Goal: Task Accomplishment & Management: Manage account settings

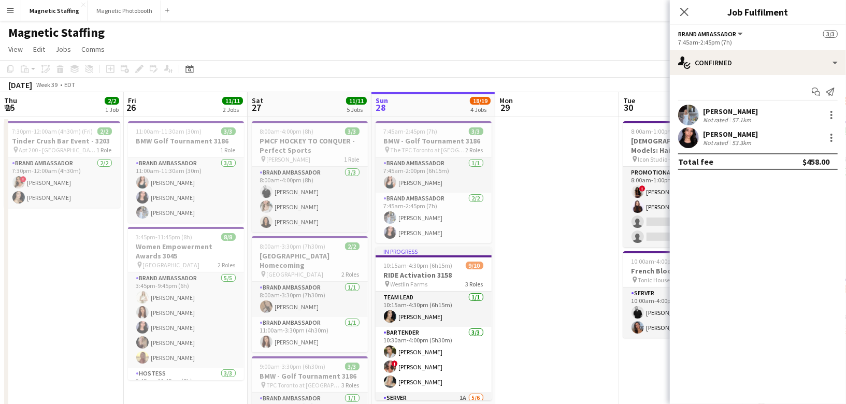
scroll to position [0, 247]
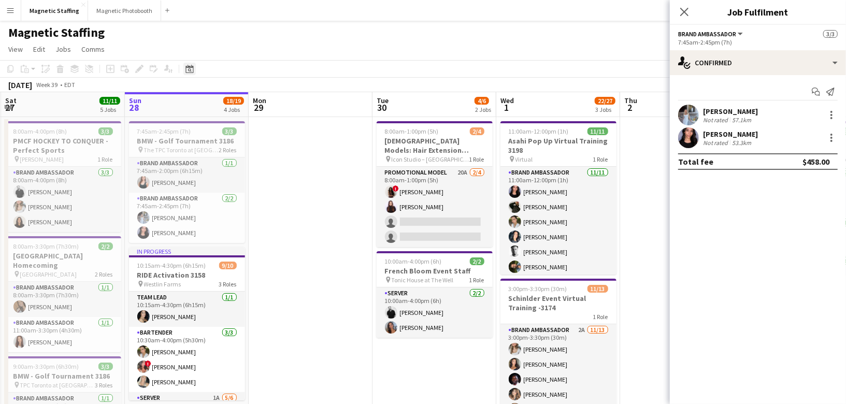
click at [189, 70] on icon "Date picker" at bounding box center [189, 69] width 8 height 8
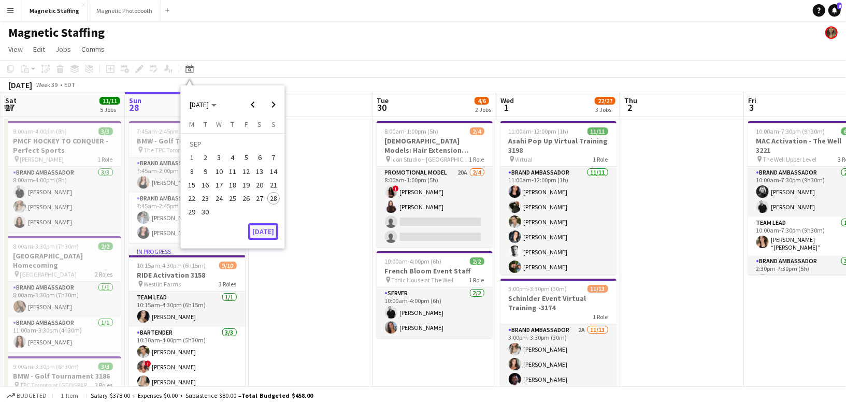
click at [270, 236] on button "[DATE]" at bounding box center [263, 231] width 30 height 17
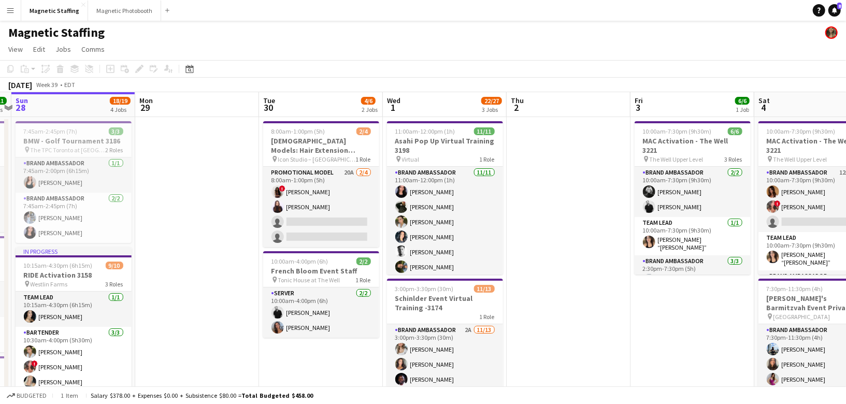
drag, startPoint x: 276, startPoint y: 235, endPoint x: 92, endPoint y: 235, distance: 184.4
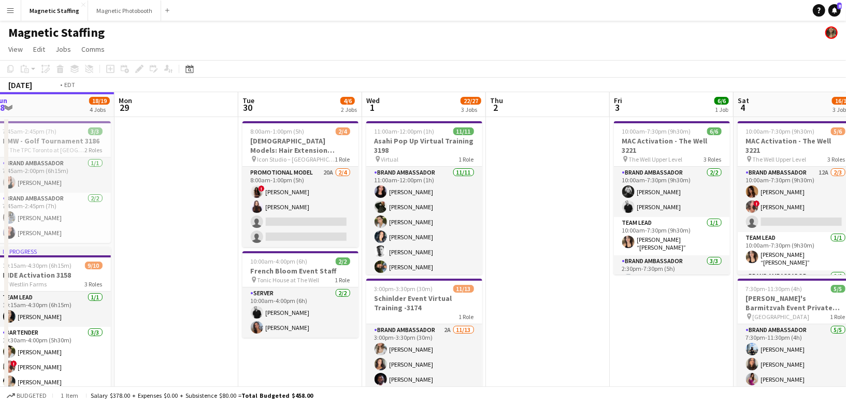
drag, startPoint x: 440, startPoint y: 272, endPoint x: 285, endPoint y: 281, distance: 155.1
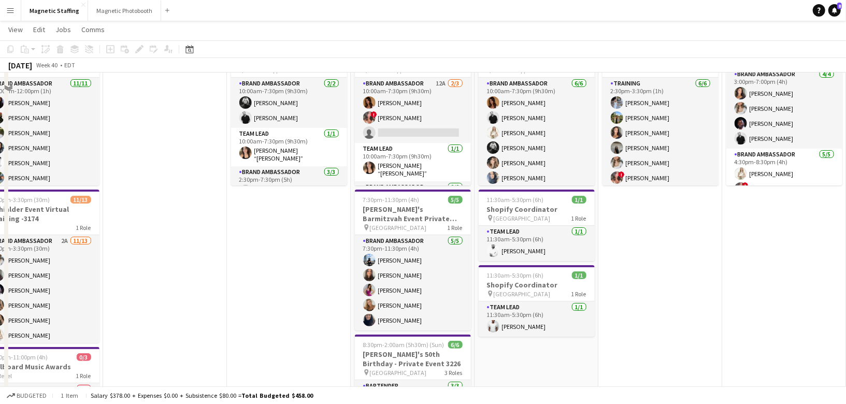
scroll to position [0, 0]
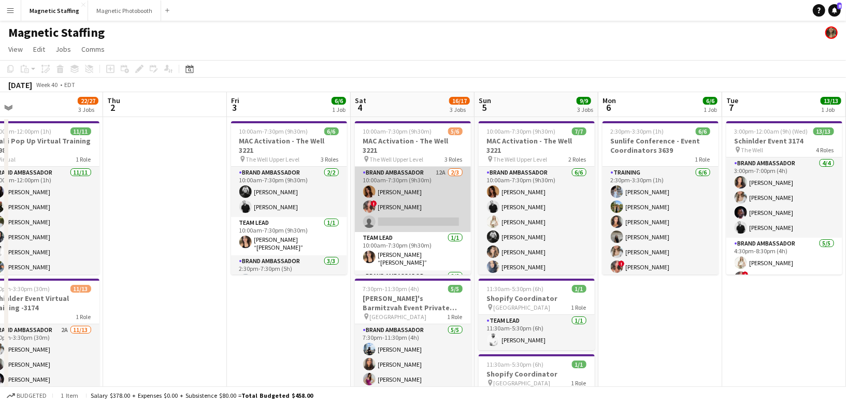
click at [438, 199] on app-card-role "Brand Ambassador 12A [DATE] 10:00am-7:30pm (9h30m) [PERSON_NAME] ! [PERSON_NAME…" at bounding box center [413, 199] width 116 height 65
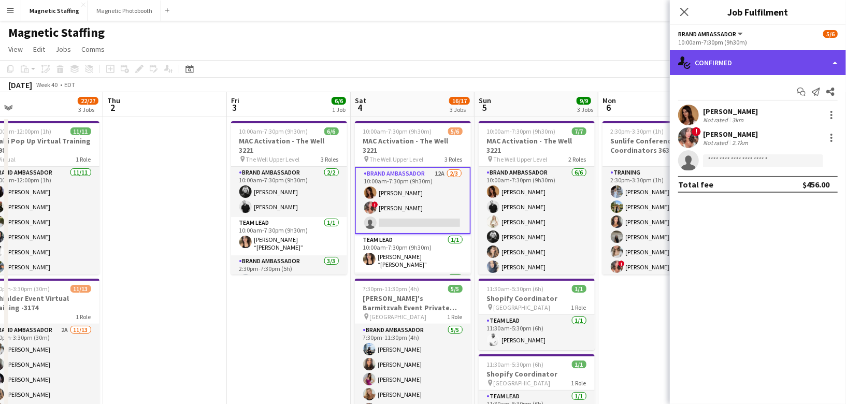
click at [735, 56] on div "single-neutral-actions-check-2 Confirmed" at bounding box center [758, 62] width 176 height 25
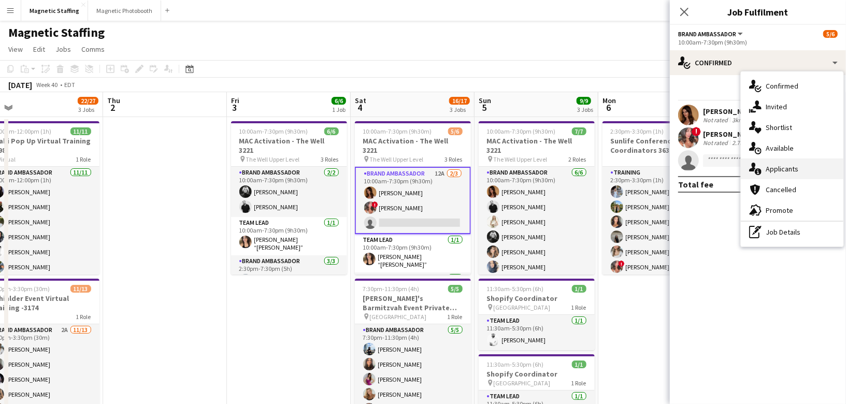
click at [765, 175] on div "single-neutral-actions-information Applicants" at bounding box center [792, 169] width 103 height 21
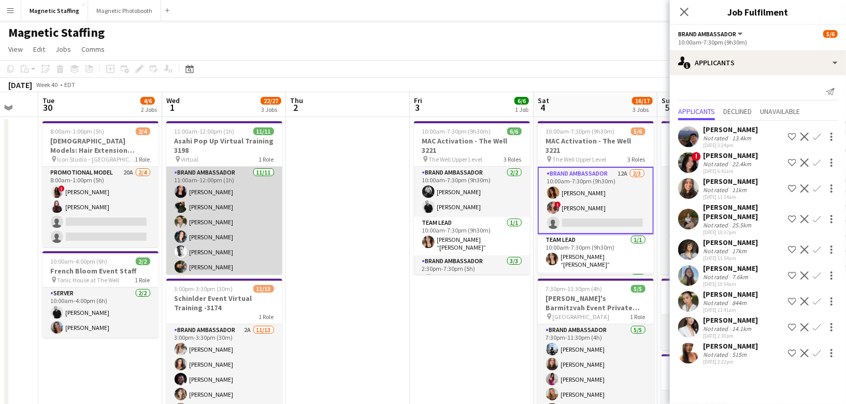
scroll to position [77, 0]
click at [228, 221] on app-card-role "Brand Ambassador [DATE] 11:00am-12:00pm (1h) [PERSON_NAME] [PERSON_NAME] [PERSO…" at bounding box center [224, 182] width 116 height 185
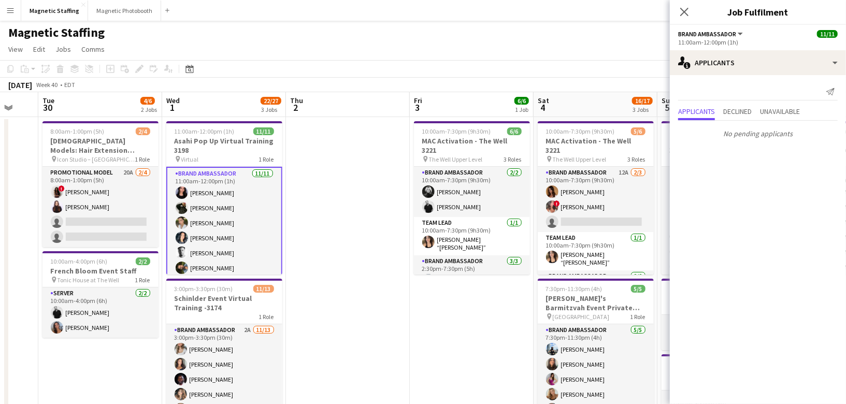
scroll to position [79, 0]
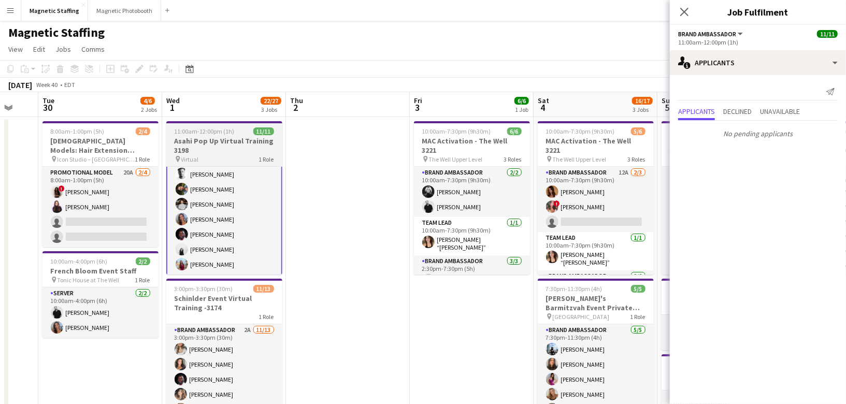
click at [202, 143] on h3 "Asahi Pop Up Virtual Training 3198" at bounding box center [224, 145] width 116 height 19
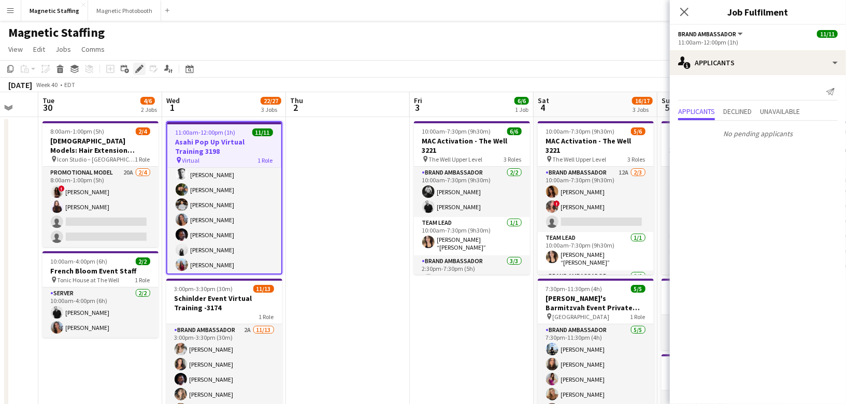
click at [137, 68] on icon "Edit" at bounding box center [139, 69] width 8 height 8
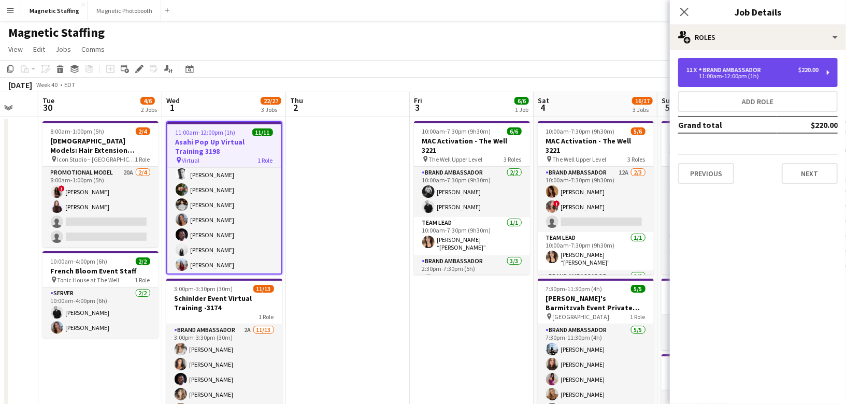
click at [804, 80] on div "11 x Brand Ambassador $220.00 11:00am-12:00pm (1h)" at bounding box center [758, 72] width 160 height 29
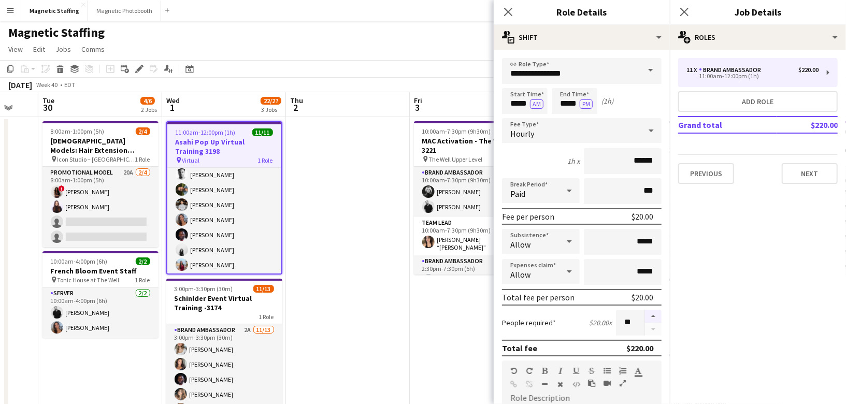
click at [656, 314] on button "button" at bounding box center [653, 316] width 17 height 13
type input "**"
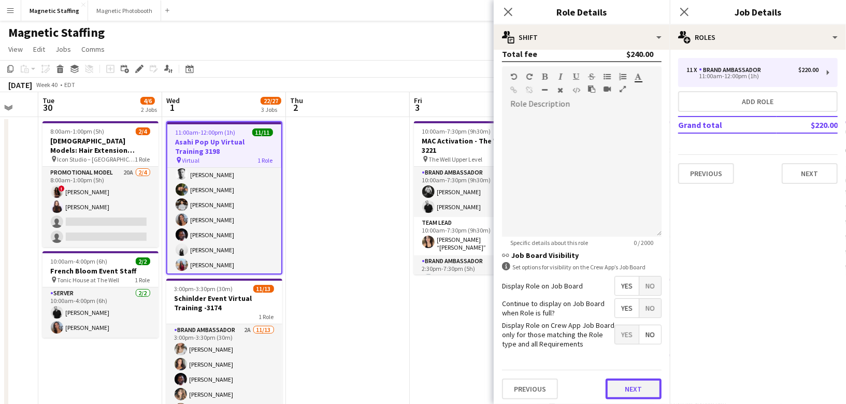
click at [642, 380] on button "Next" at bounding box center [634, 389] width 56 height 21
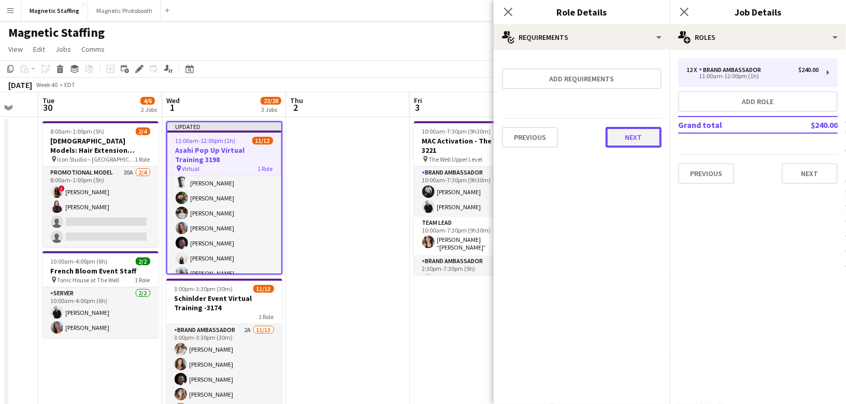
click at [634, 135] on button "Next" at bounding box center [634, 137] width 56 height 21
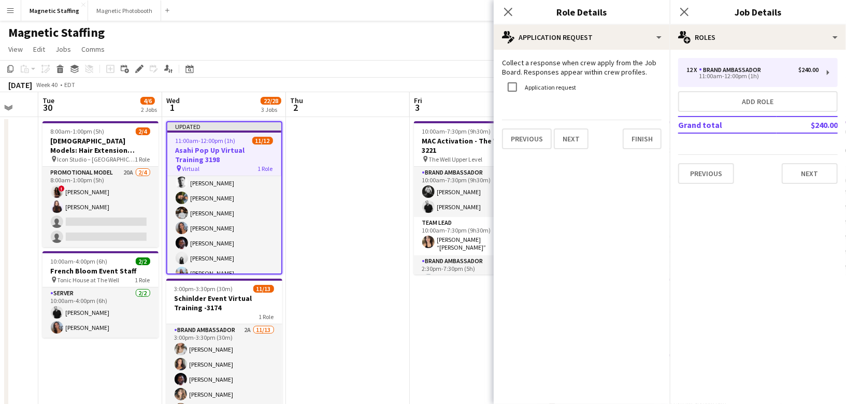
click at [634, 135] on div "Collect a response when crew apply from the Job Board. Responses appear within …" at bounding box center [582, 104] width 176 height 108
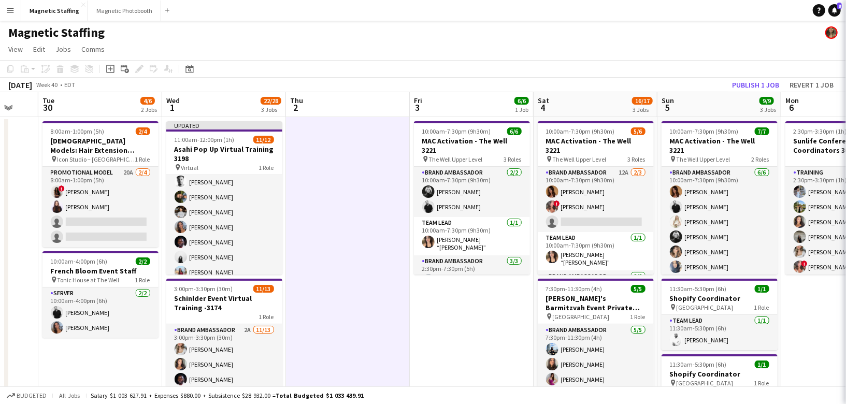
scroll to position [0, 334]
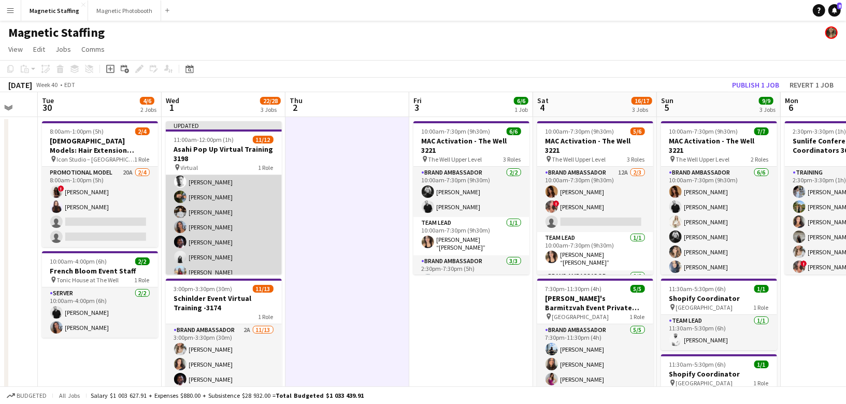
click at [221, 217] on app-card-role "Brand Ambassador [DATE] 11:00am-12:00pm (1h) [PERSON_NAME] [PERSON_NAME] [PERSO…" at bounding box center [224, 197] width 116 height 200
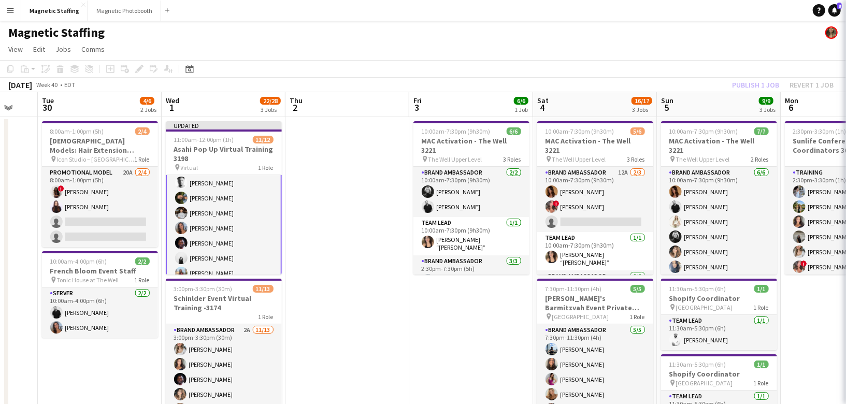
scroll to position [79, 0]
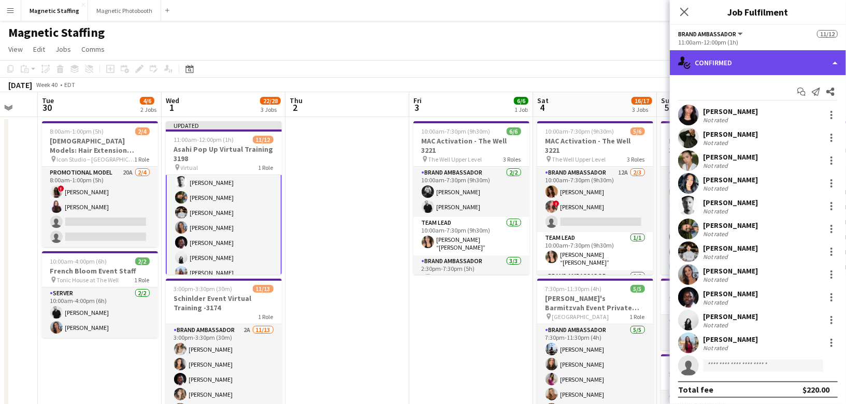
click at [731, 68] on div "single-neutral-actions-check-2 Confirmed" at bounding box center [758, 62] width 176 height 25
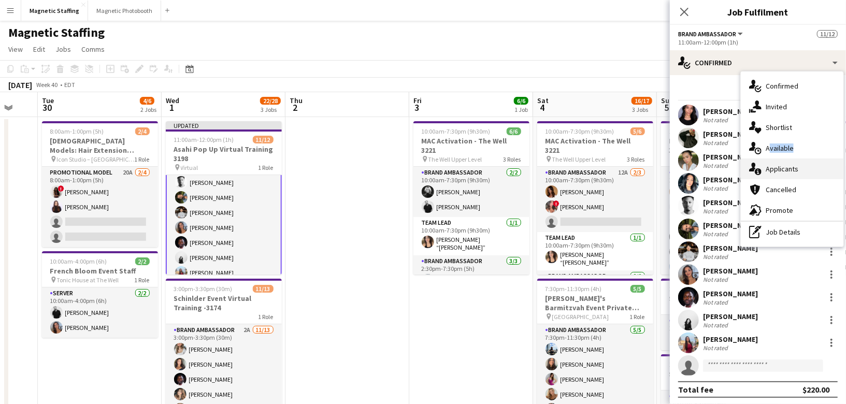
click at [764, 158] on div "single-neutral-actions-check-2 Confirmed single-neutral-actions-share-1 Invited…" at bounding box center [792, 158] width 103 height 175
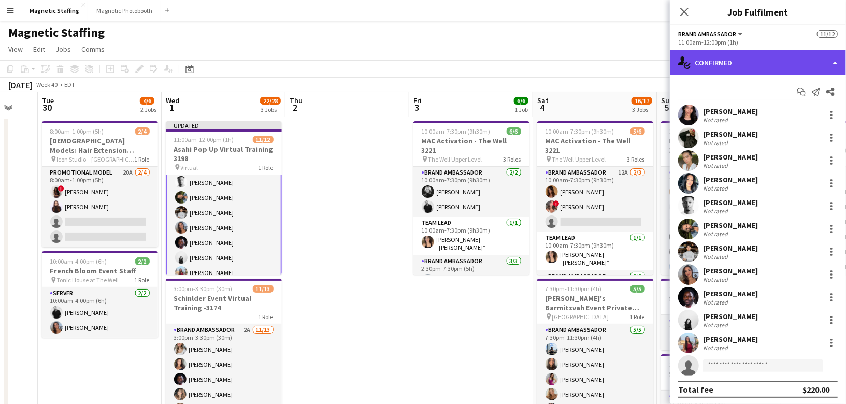
click at [755, 70] on div "single-neutral-actions-check-2 Confirmed" at bounding box center [758, 62] width 176 height 25
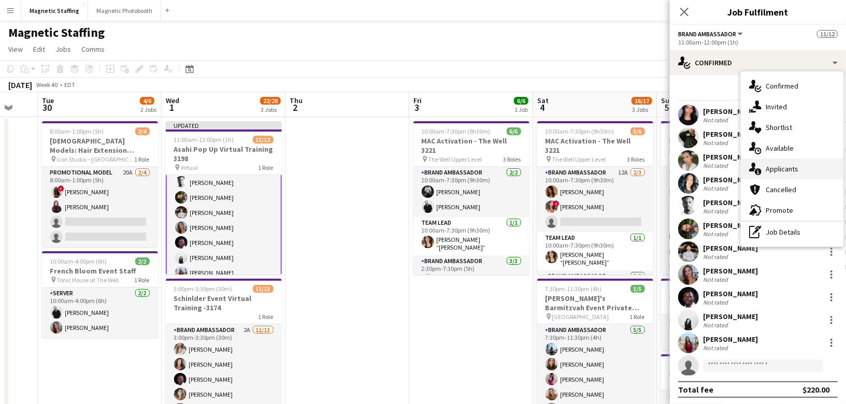
click at [759, 175] on div "single-neutral-actions-information Applicants" at bounding box center [792, 169] width 103 height 21
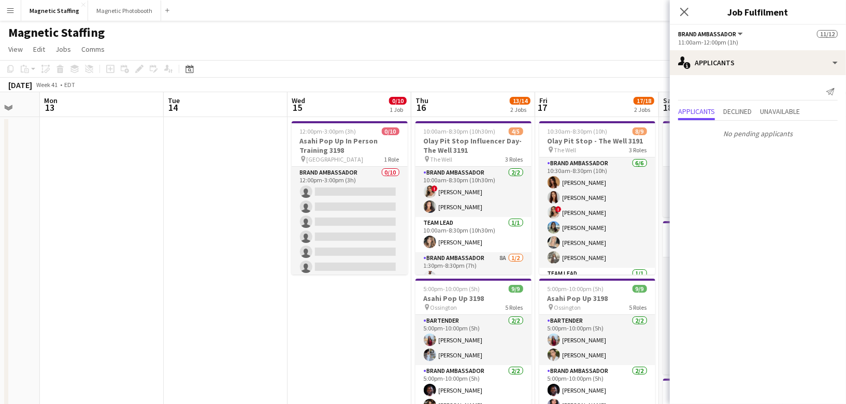
scroll to position [0, 366]
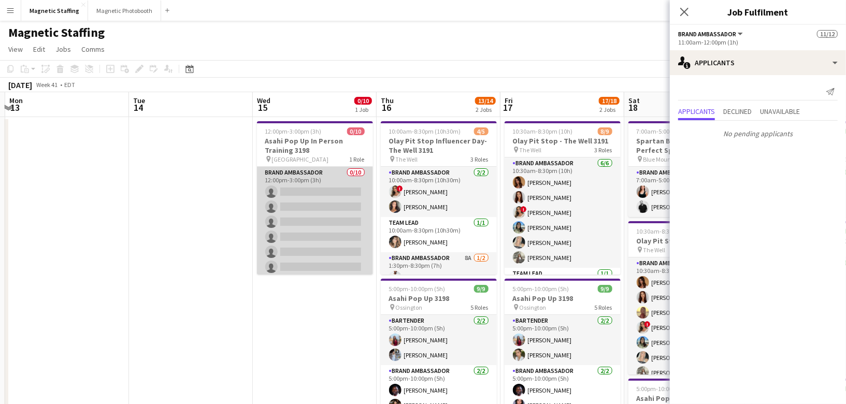
click at [325, 214] on app-card-role "Brand Ambassador 0/10 12:00pm-3:00pm (3h) single-neutral-actions single-neutral…" at bounding box center [315, 252] width 116 height 170
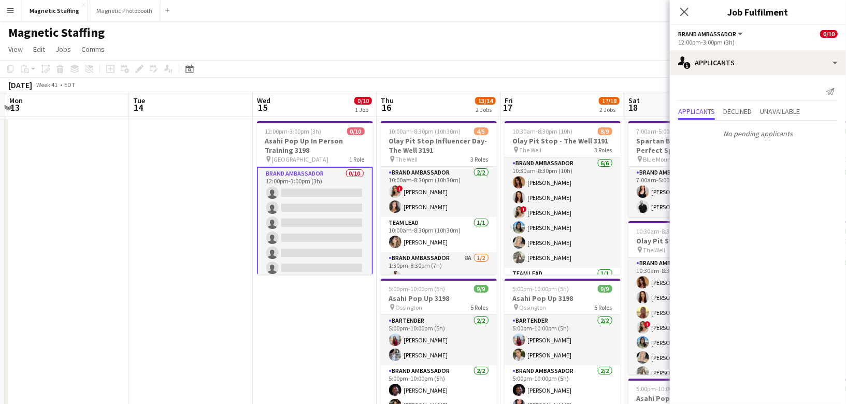
click at [348, 203] on app-card-role "Brand Ambassador 0/10 12:00pm-3:00pm (3h) single-neutral-actions single-neutral…" at bounding box center [315, 253] width 116 height 173
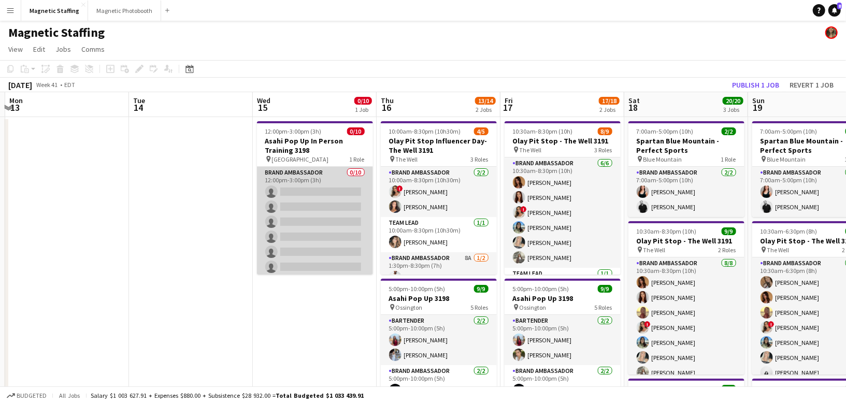
click at [348, 203] on app-card-role "Brand Ambassador 0/10 12:00pm-3:00pm (3h) single-neutral-actions single-neutral…" at bounding box center [315, 252] width 116 height 170
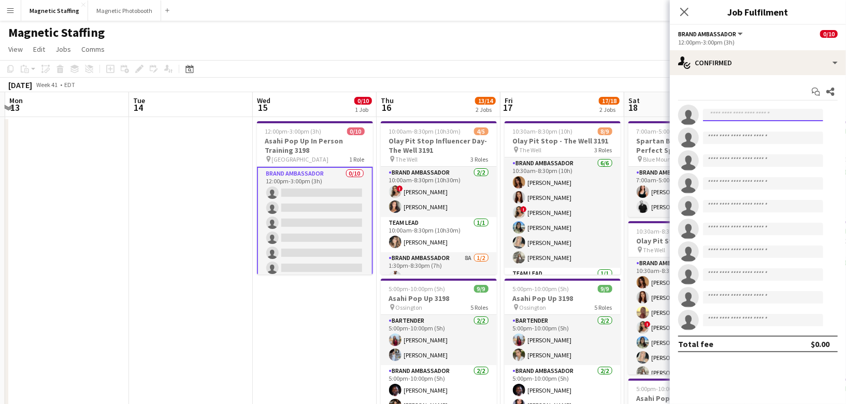
click at [737, 116] on input at bounding box center [763, 115] width 120 height 12
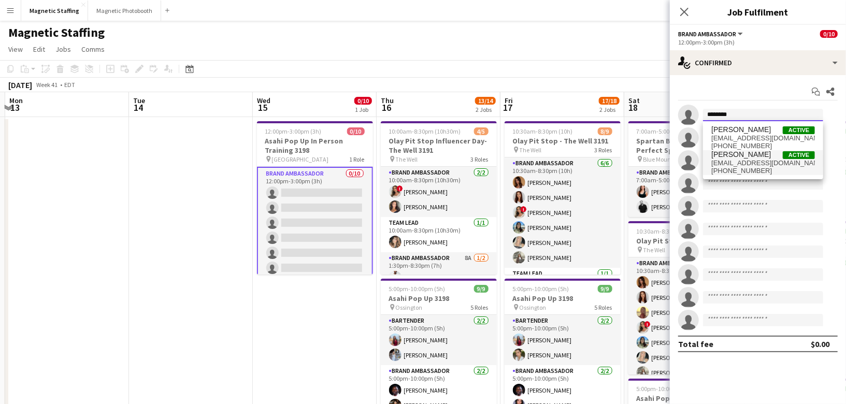
type input "*******"
click at [727, 164] on span "[EMAIL_ADDRESS][DOMAIN_NAME]" at bounding box center [763, 163] width 104 height 8
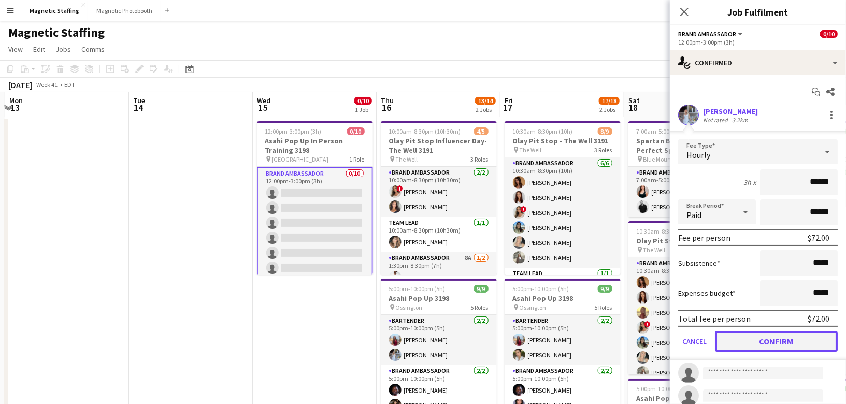
click at [753, 347] on button "Confirm" at bounding box center [776, 341] width 123 height 21
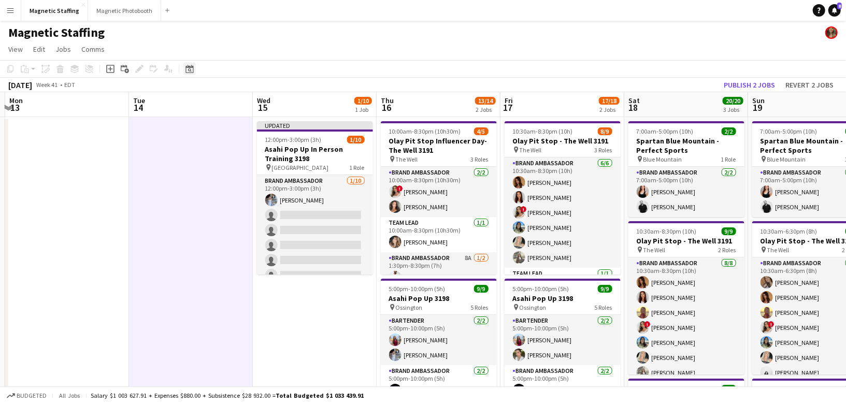
click at [192, 70] on icon "Date picker" at bounding box center [189, 69] width 8 height 8
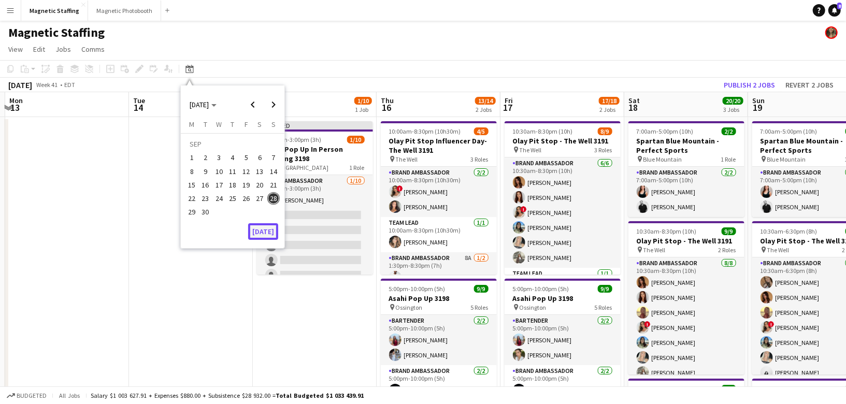
click at [272, 231] on button "[DATE]" at bounding box center [263, 231] width 30 height 17
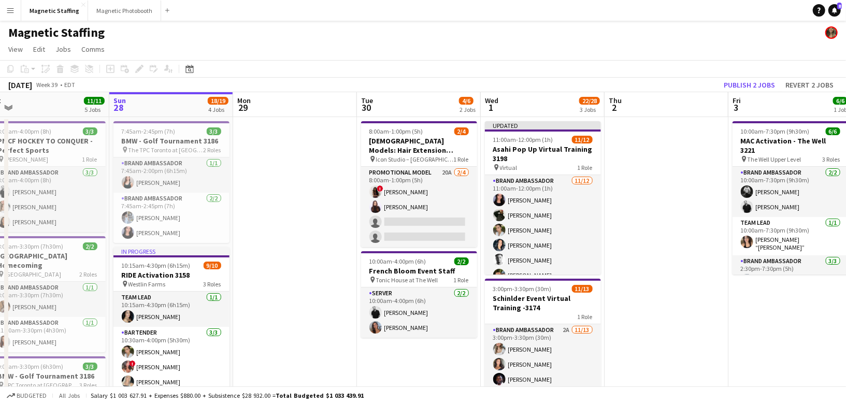
drag, startPoint x: 342, startPoint y: 239, endPoint x: 185, endPoint y: 237, distance: 156.5
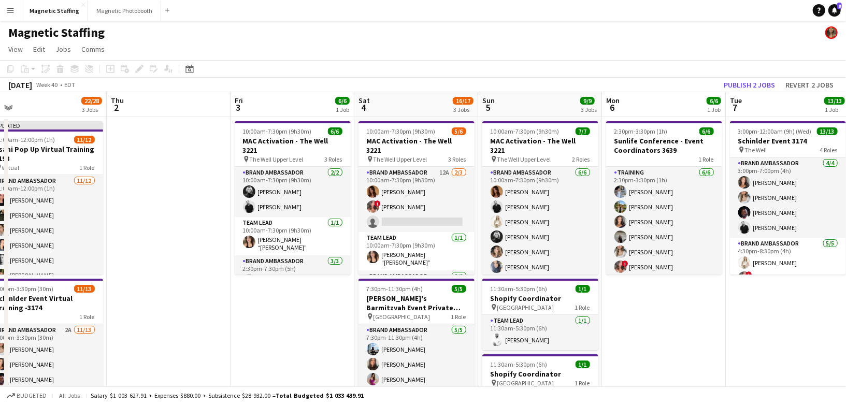
scroll to position [0, 351]
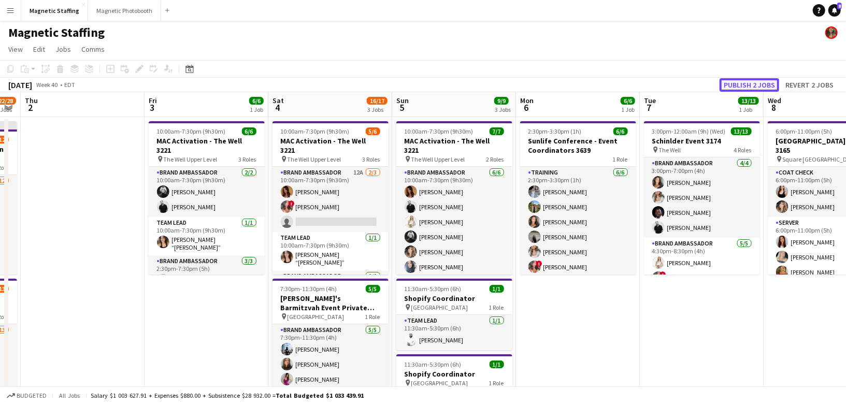
click at [752, 80] on button "Publish 2 jobs" at bounding box center [750, 84] width 60 height 13
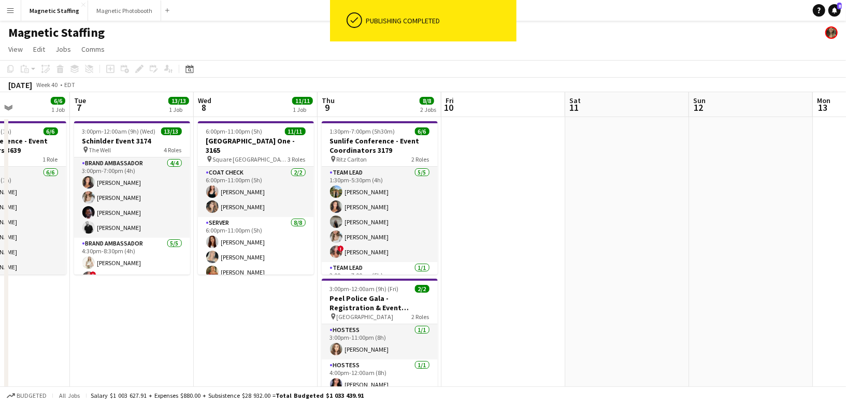
scroll to position [0, 329]
